Goal: Navigation & Orientation: Find specific page/section

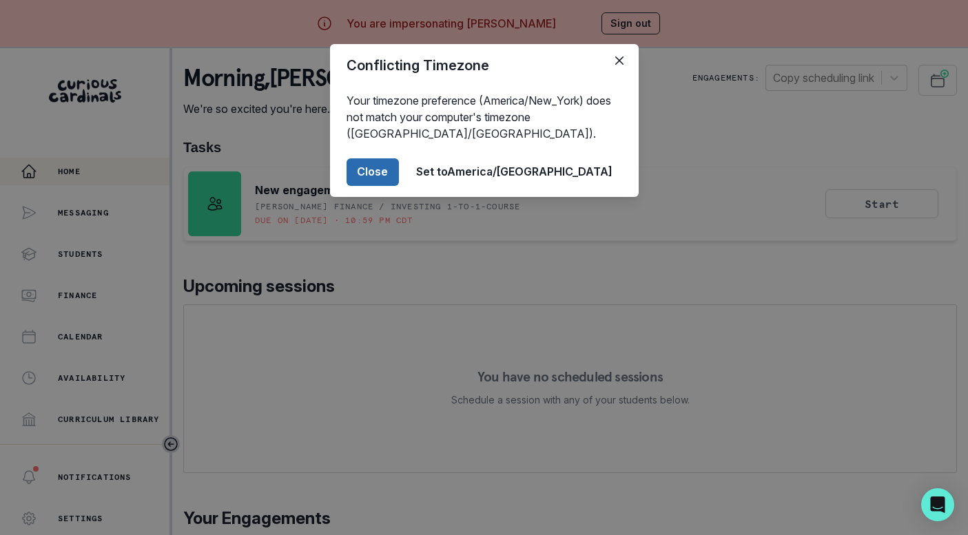
click at [399, 181] on button "Close" at bounding box center [373, 173] width 52 height 28
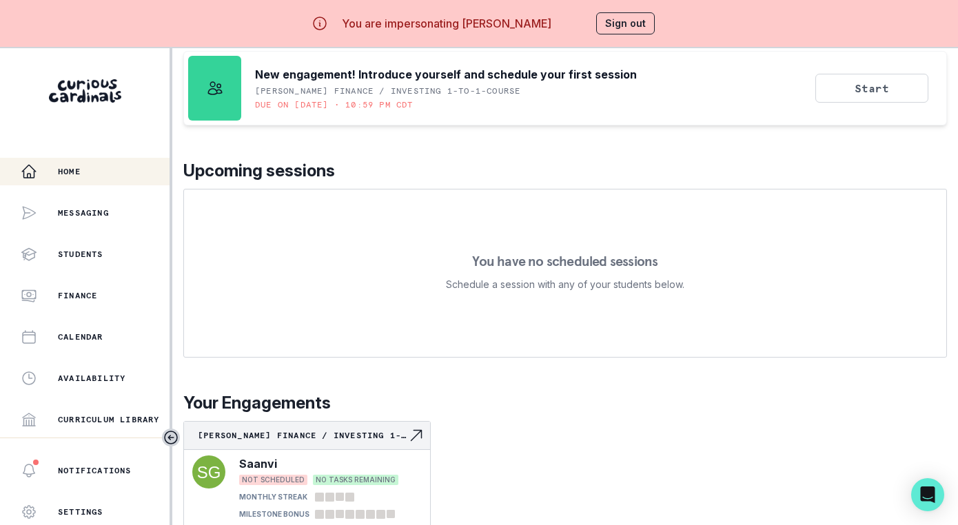
scroll to position [59, 0]
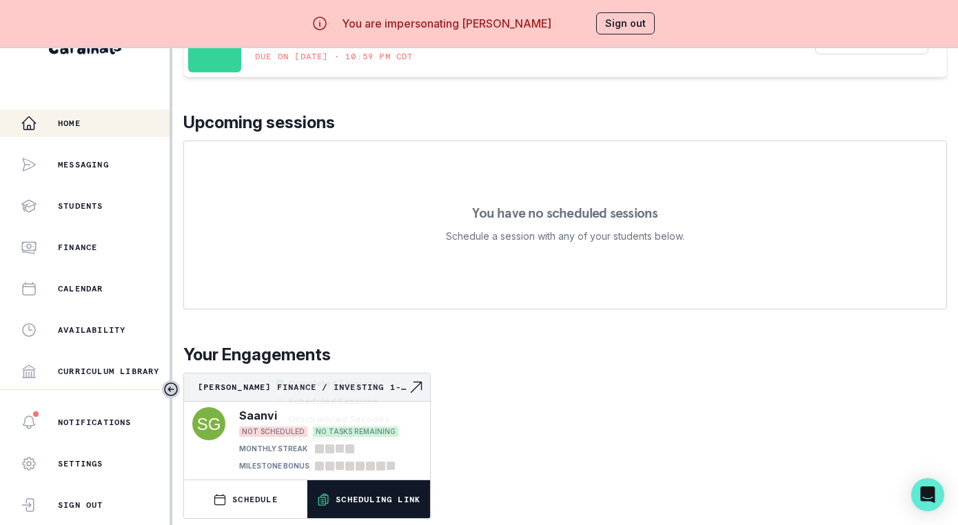
click at [391, 494] on p "Scheduling Link" at bounding box center [378, 499] width 85 height 11
click at [633, 33] on button "Sign out" at bounding box center [625, 23] width 59 height 22
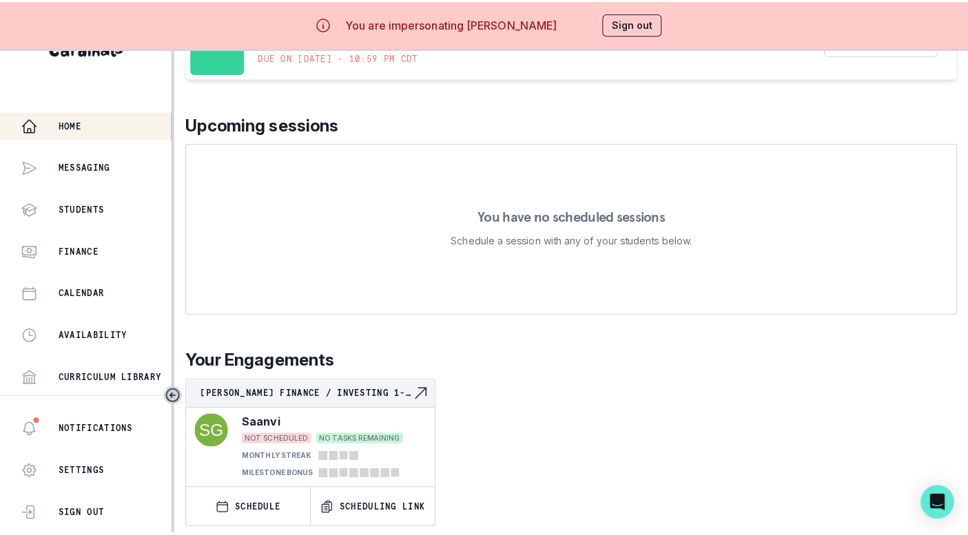
scroll to position [0, 0]
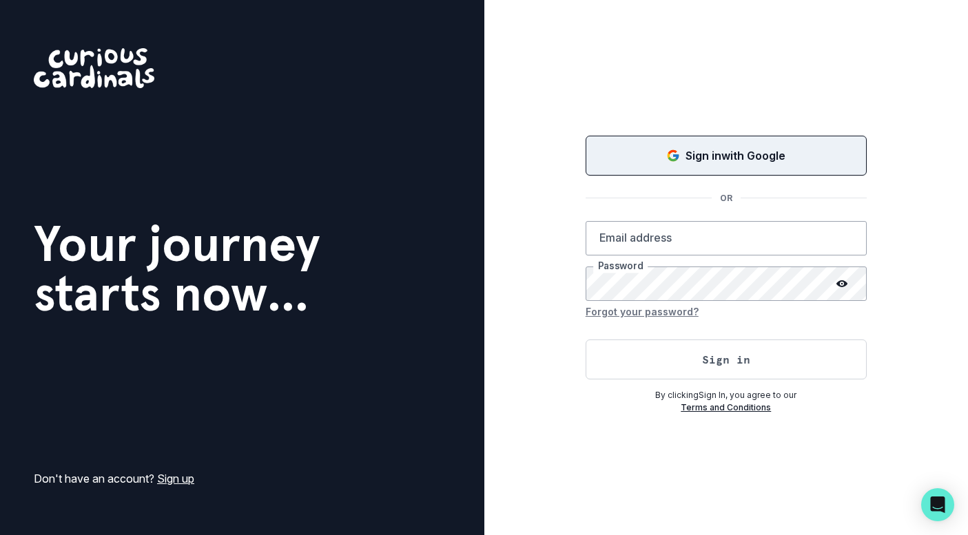
click at [673, 155] on icon "Sign in with Google (GSuite)" at bounding box center [676, 157] width 6 height 6
